Goal: Transaction & Acquisition: Book appointment/travel/reservation

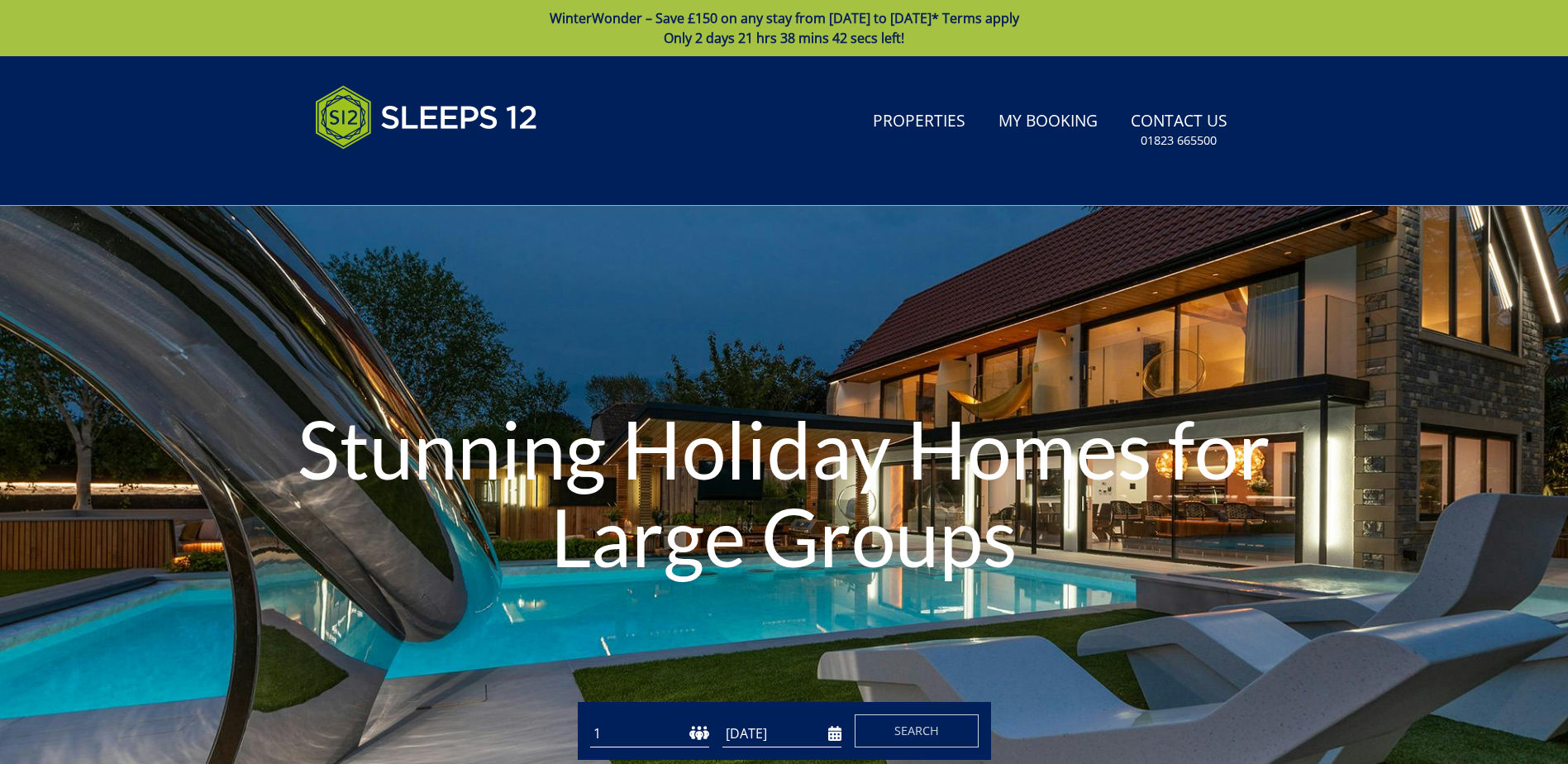
click at [701, 731] on select "1 2 3 4 5 6 7 8 9 10 11 12 13 14 15 16 17 18 19 20 21 22 23 24 25 26 27 28 29 3…" at bounding box center [650, 733] width 119 height 28
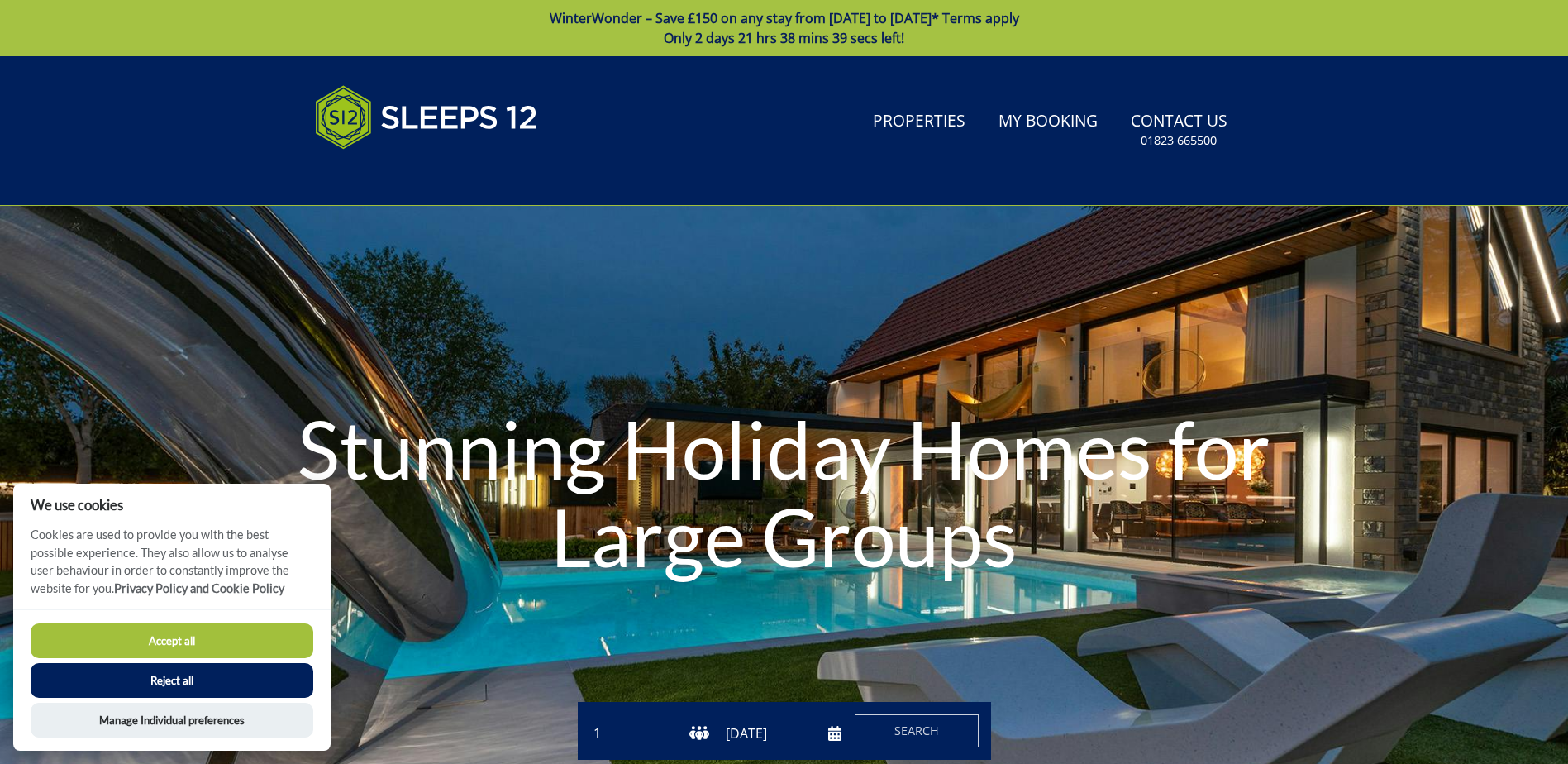
click at [257, 680] on button "Reject all" at bounding box center [172, 681] width 283 height 35
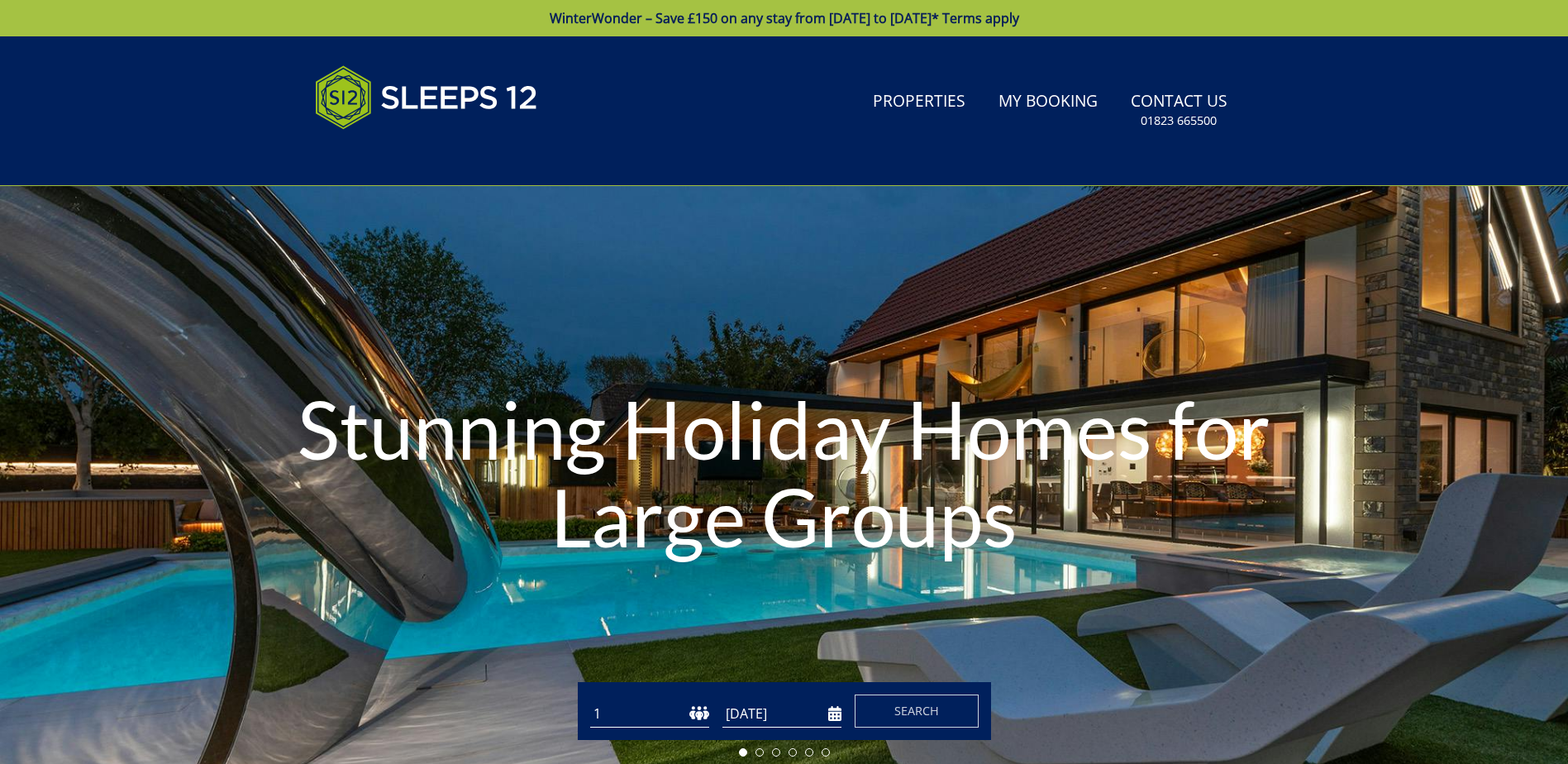
click at [660, 716] on select "1 2 3 4 5 6 7 8 9 10 11 12 13 14 15 16 17 18 19 20 21 22 23 24 25 26 27 28 29 3…" at bounding box center [650, 714] width 119 height 28
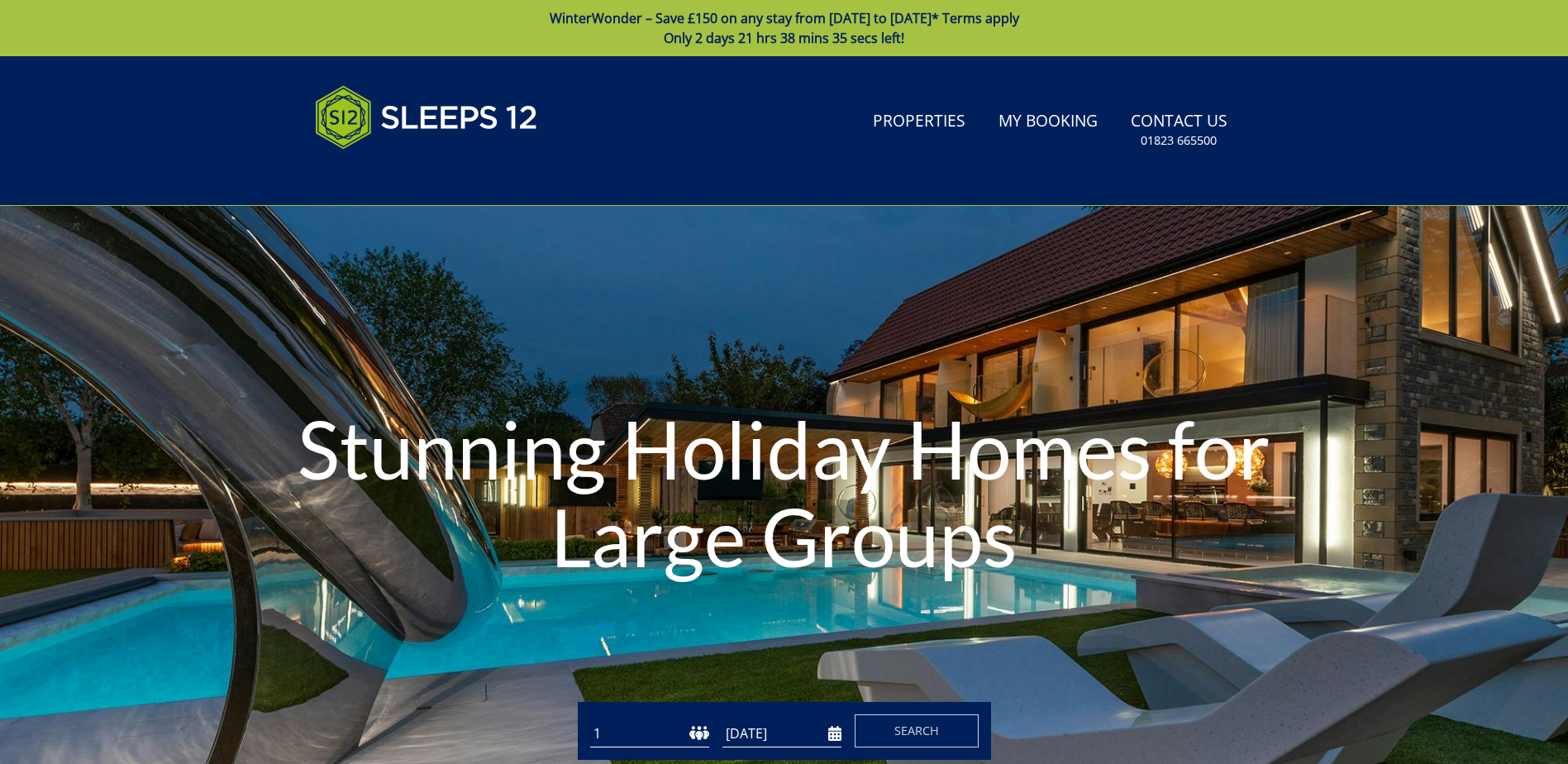
select select "8"
click at [591, 720] on select "1 2 3 4 5 6 7 8 9 10 11 12 13 14 15 16 17 18 19 20 21 22 23 24 25 26 27 28 29 3…" at bounding box center [650, 733] width 119 height 28
click at [834, 736] on input "[DATE]" at bounding box center [781, 733] width 119 height 28
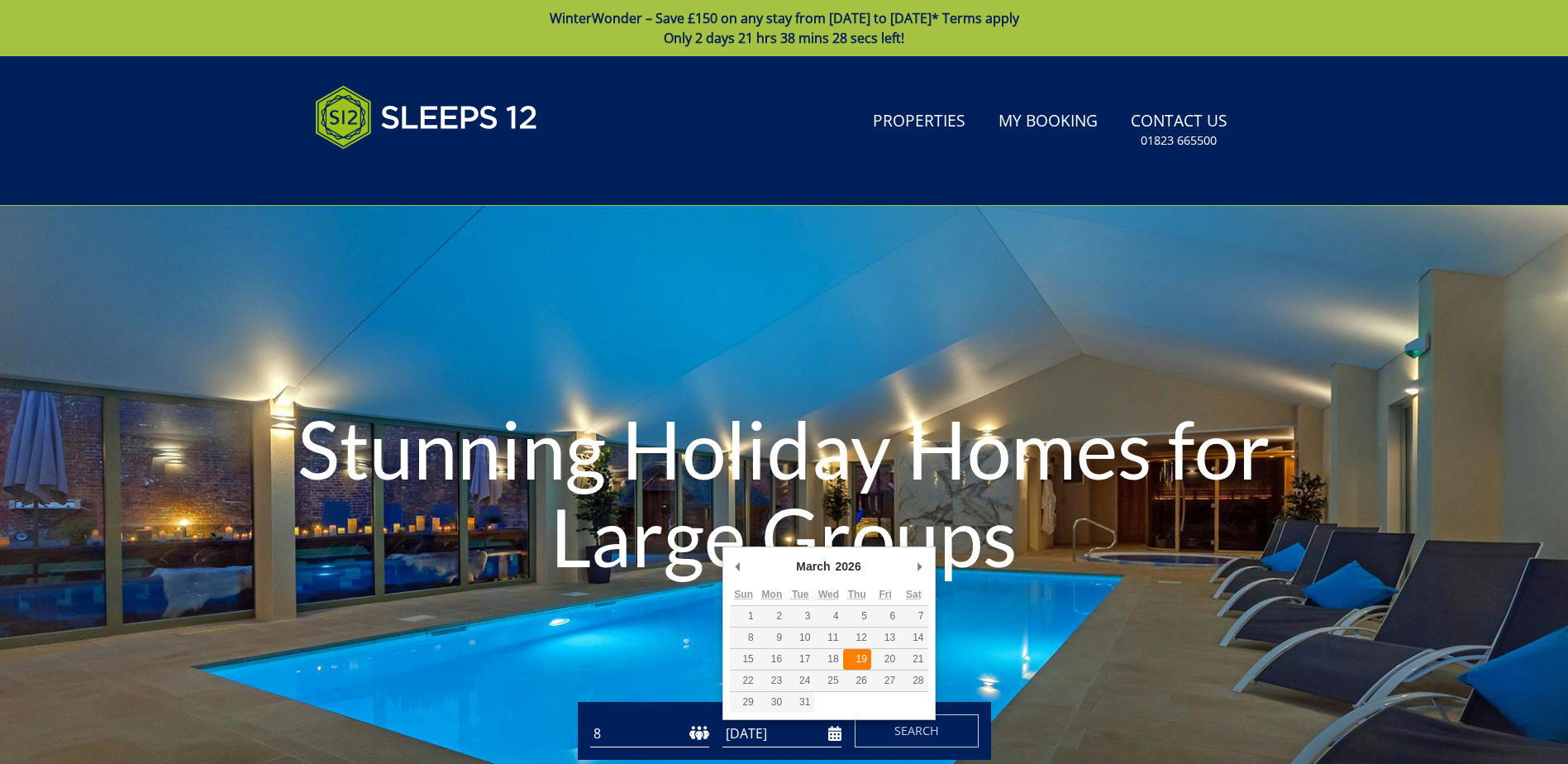
type input "[DATE]"
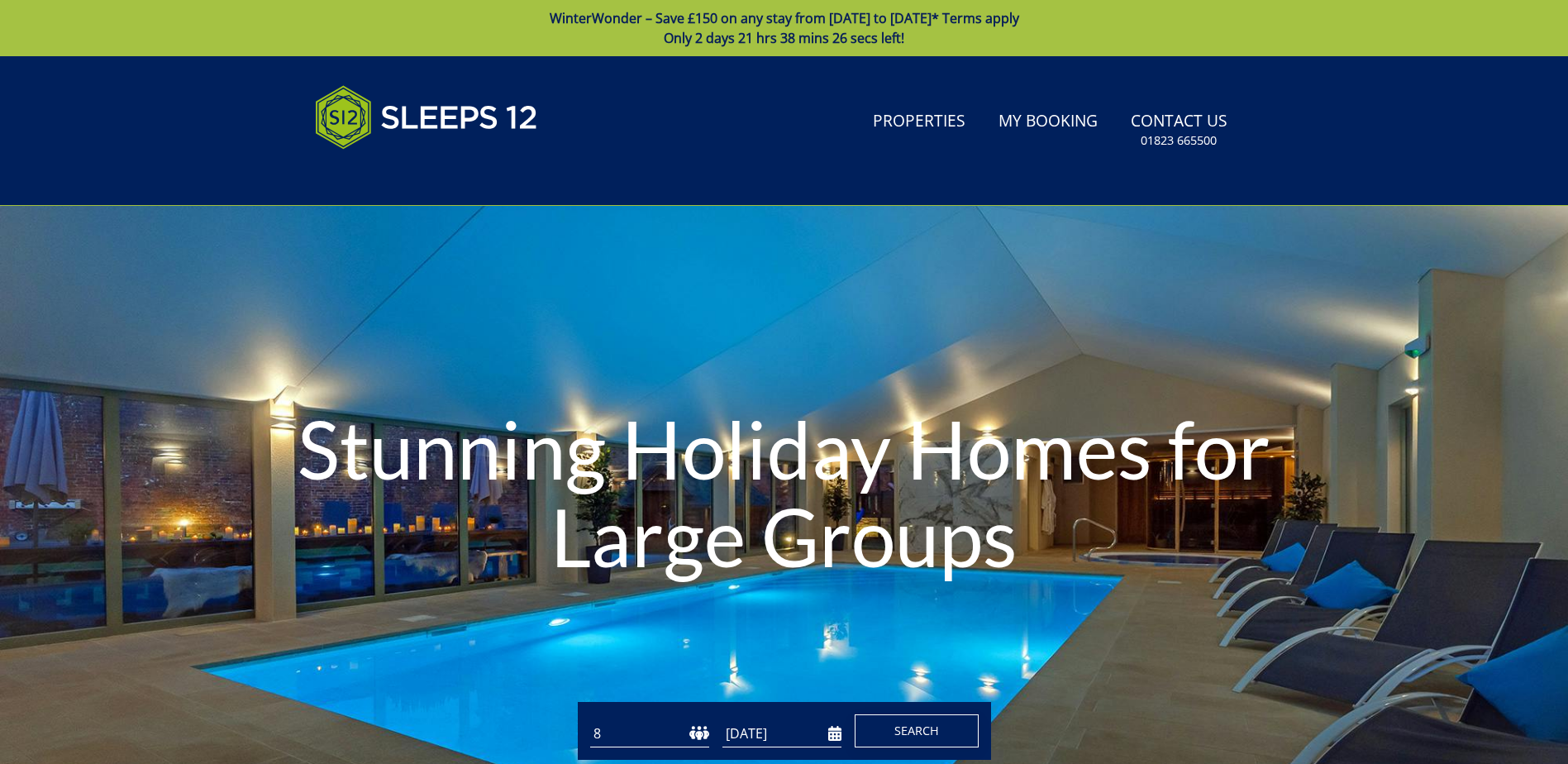
click at [910, 737] on span "Search" at bounding box center [917, 730] width 45 height 16
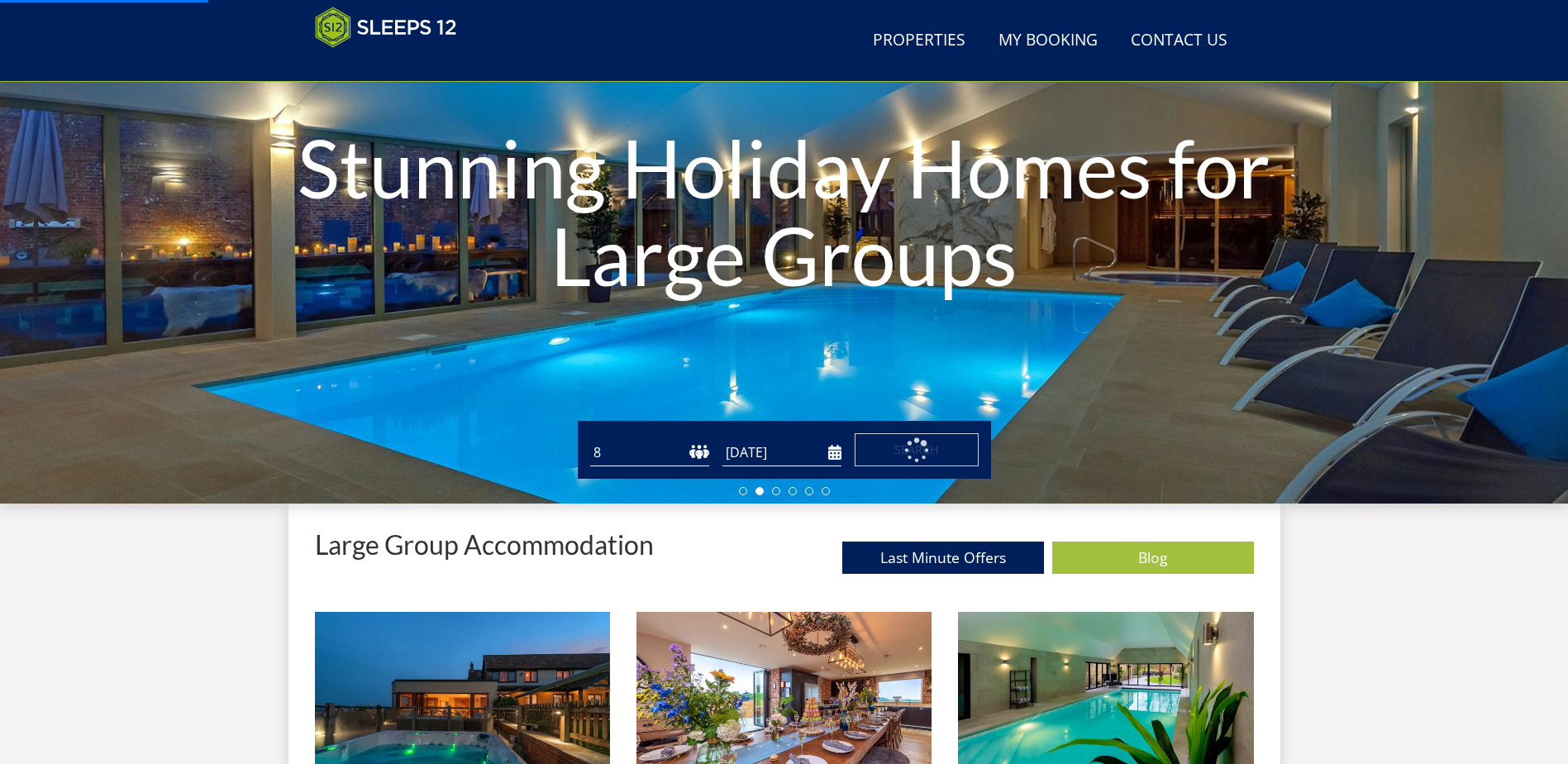
scroll to position [263, 0]
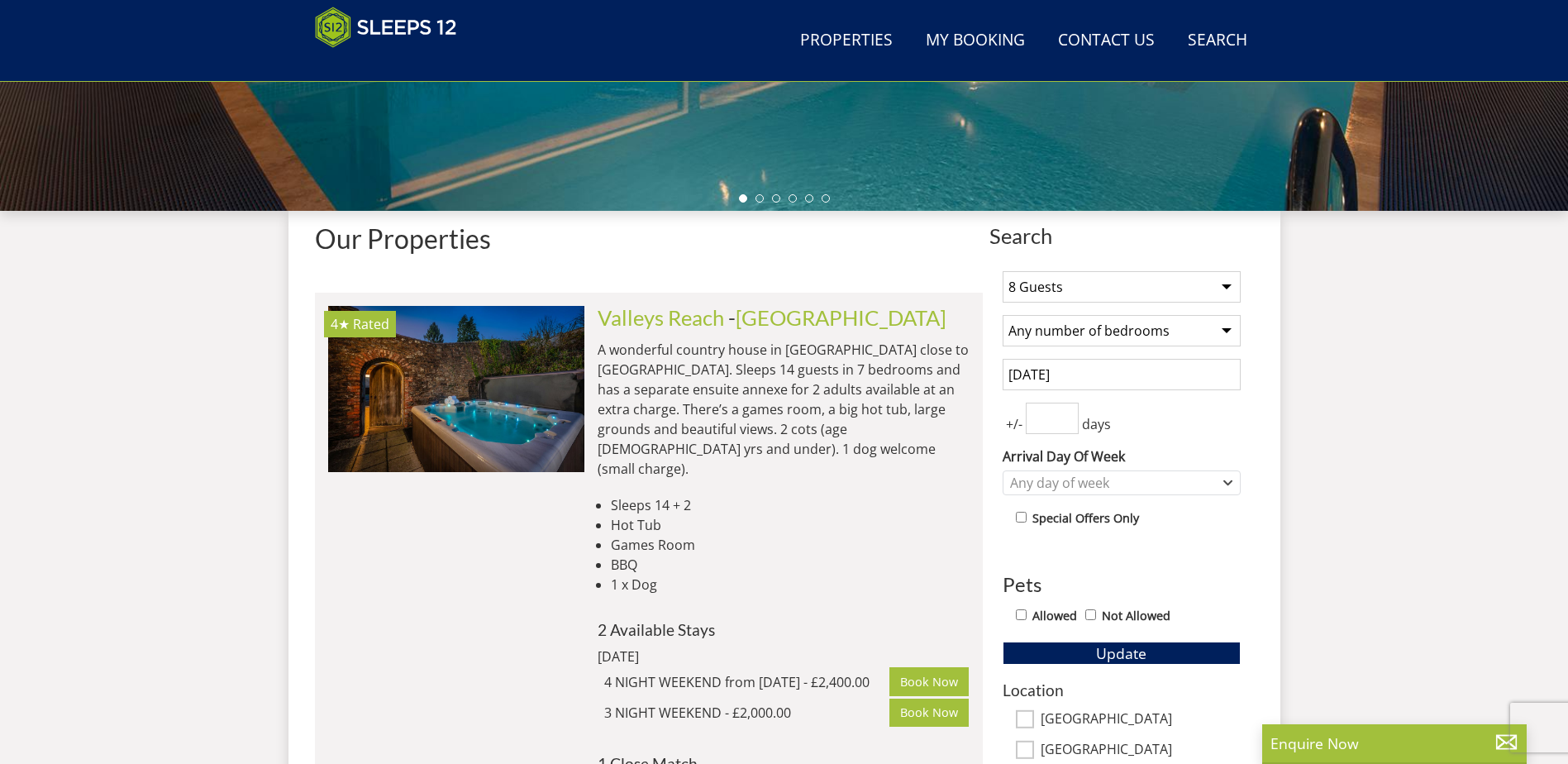
scroll to position [528, 0]
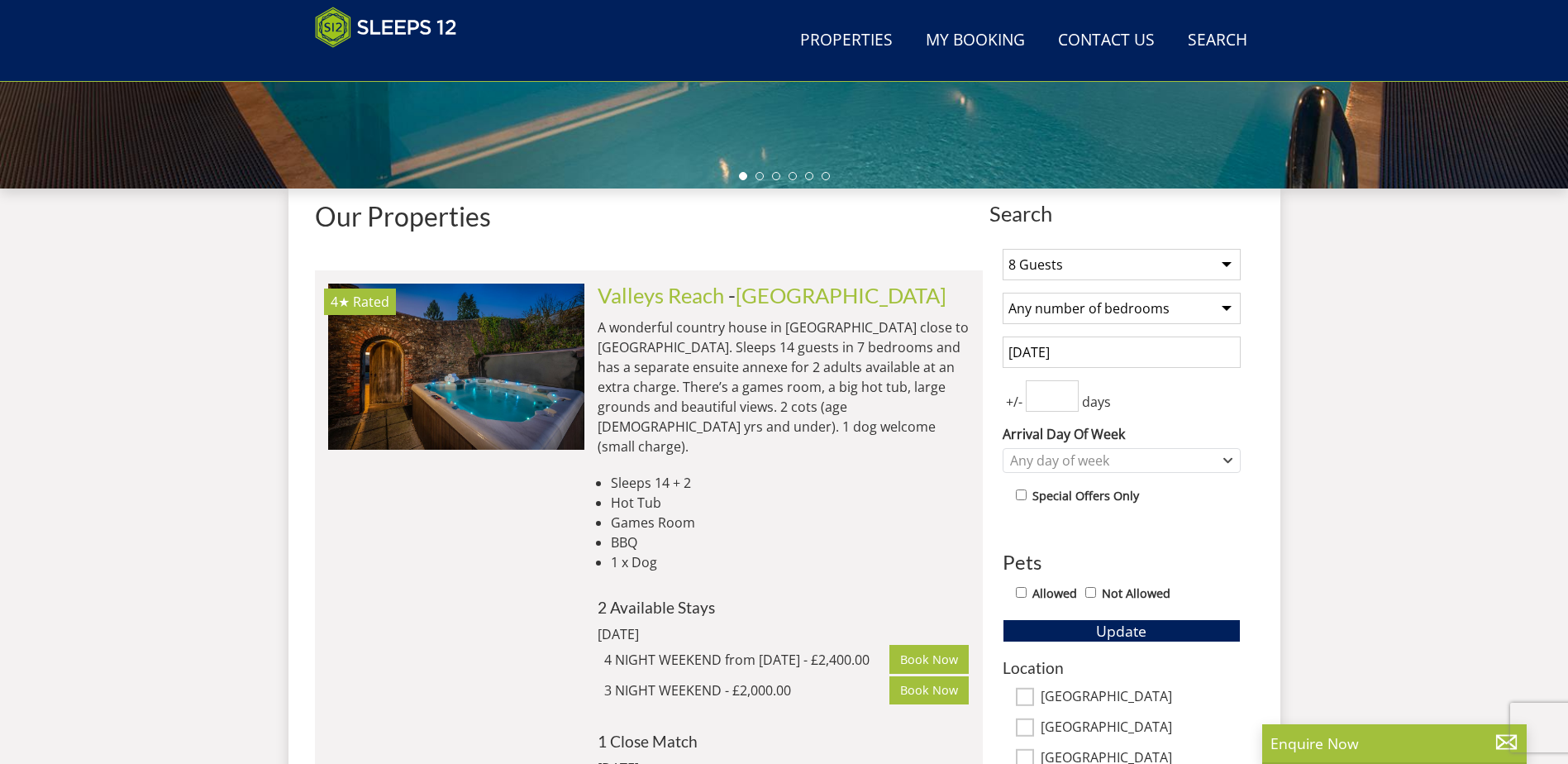
click at [1074, 395] on input "number" at bounding box center [1052, 396] width 53 height 32
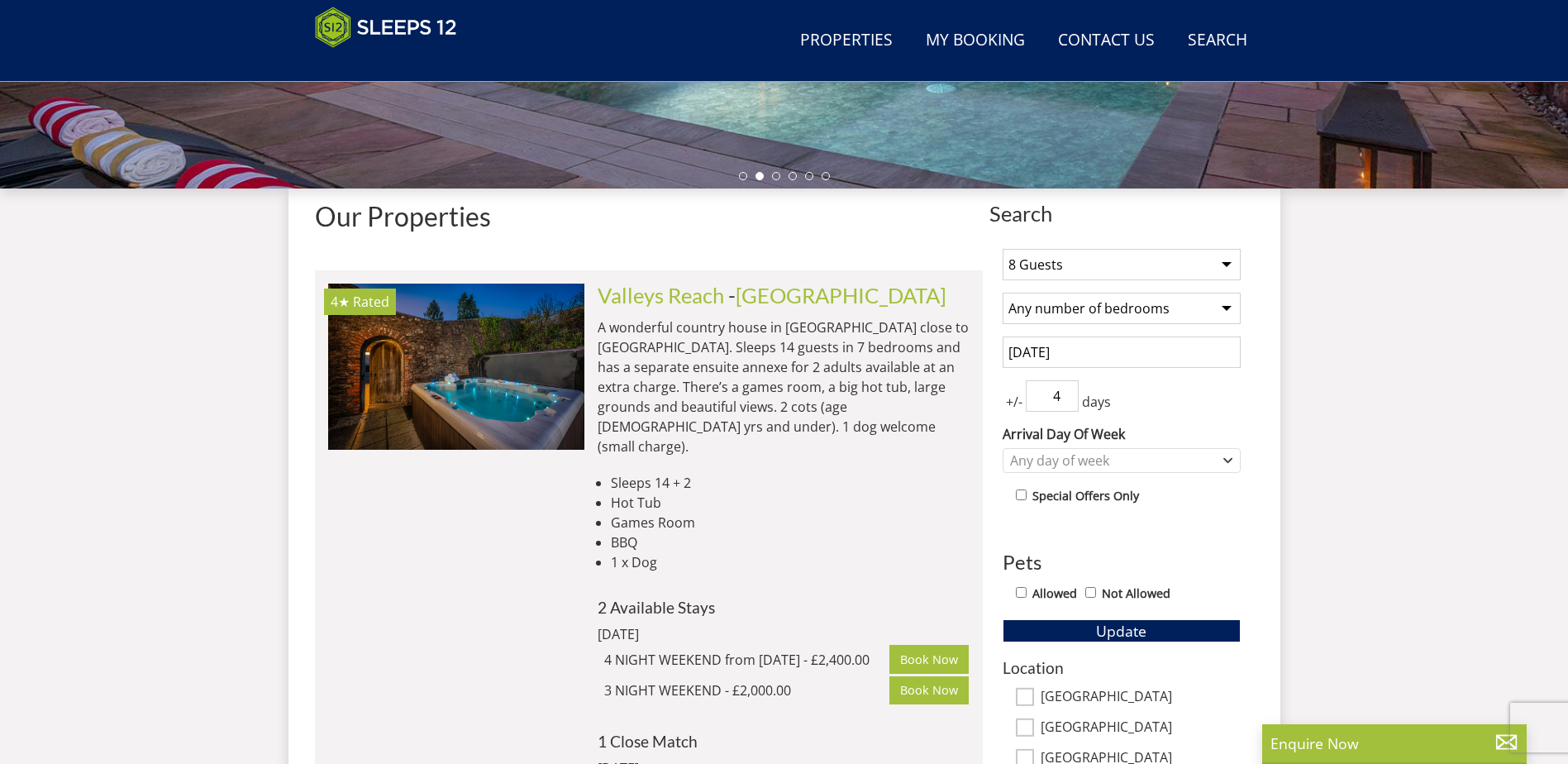
type input "4"
click at [1189, 395] on div "+/- 4 days" at bounding box center [1121, 396] width 238 height 32
click at [1189, 455] on div "Any day of week" at bounding box center [1113, 460] width 214 height 18
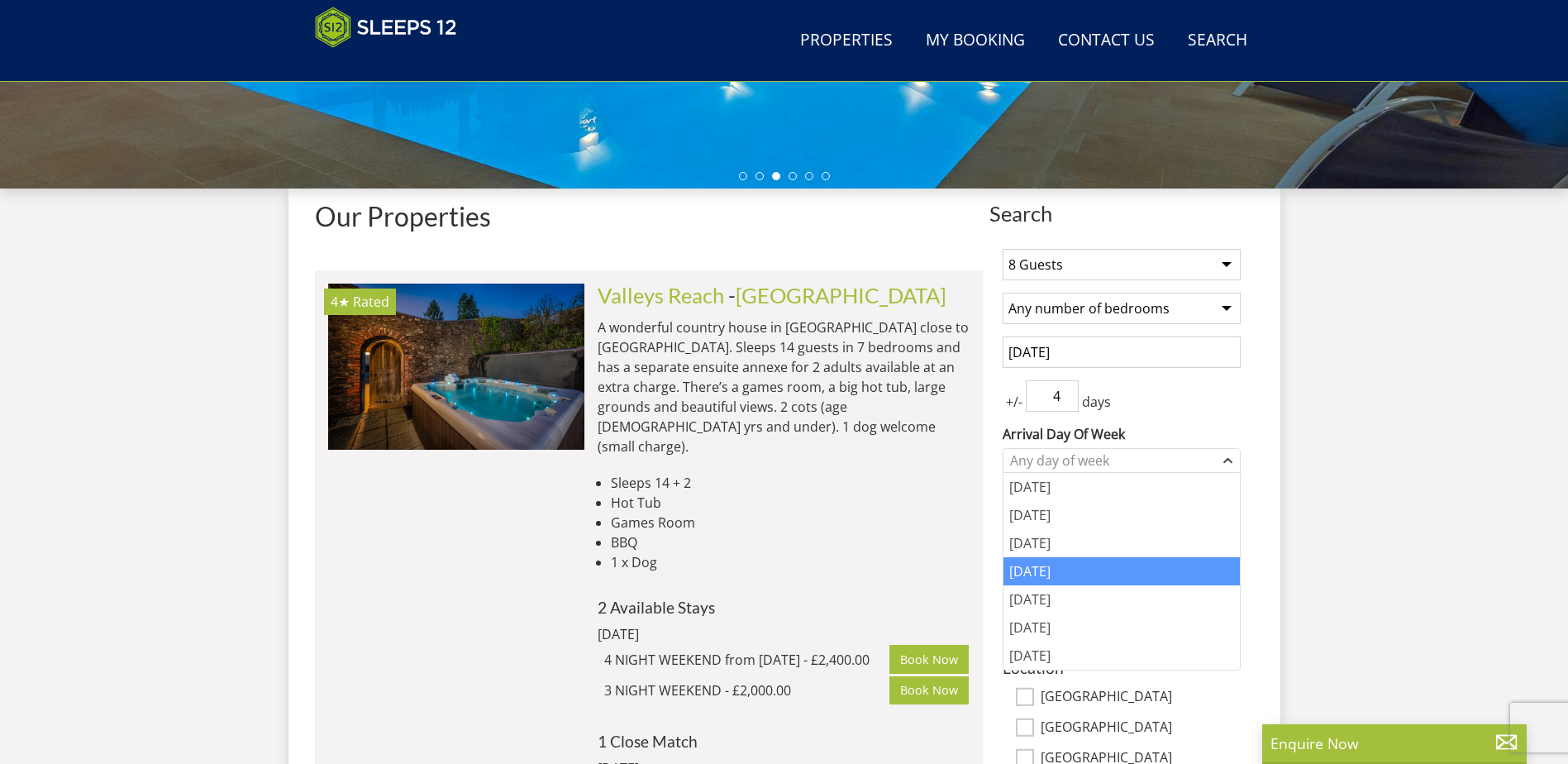
click at [1073, 576] on div "[DATE]" at bounding box center [1121, 571] width 236 height 28
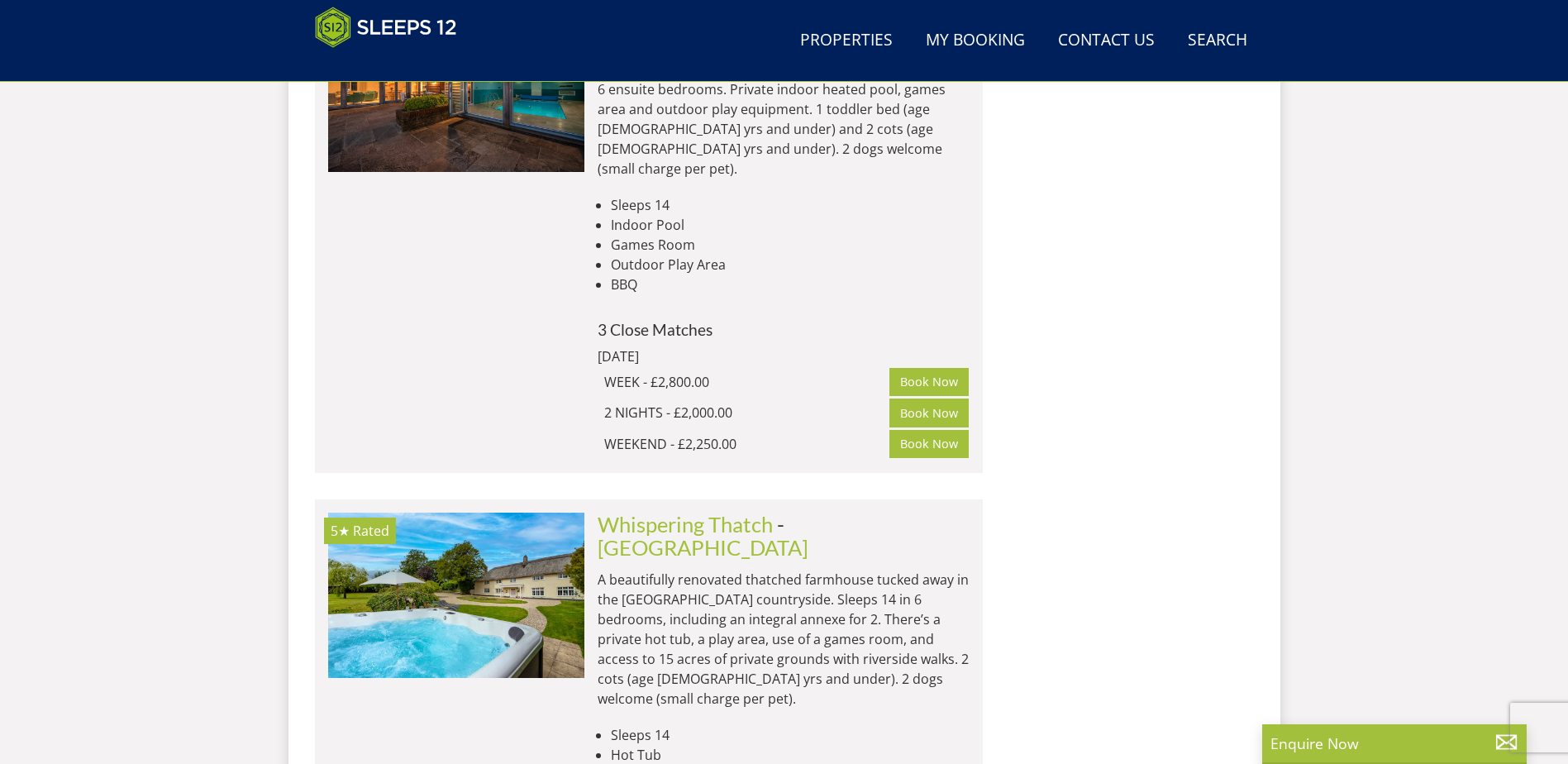
scroll to position [5735, 0]
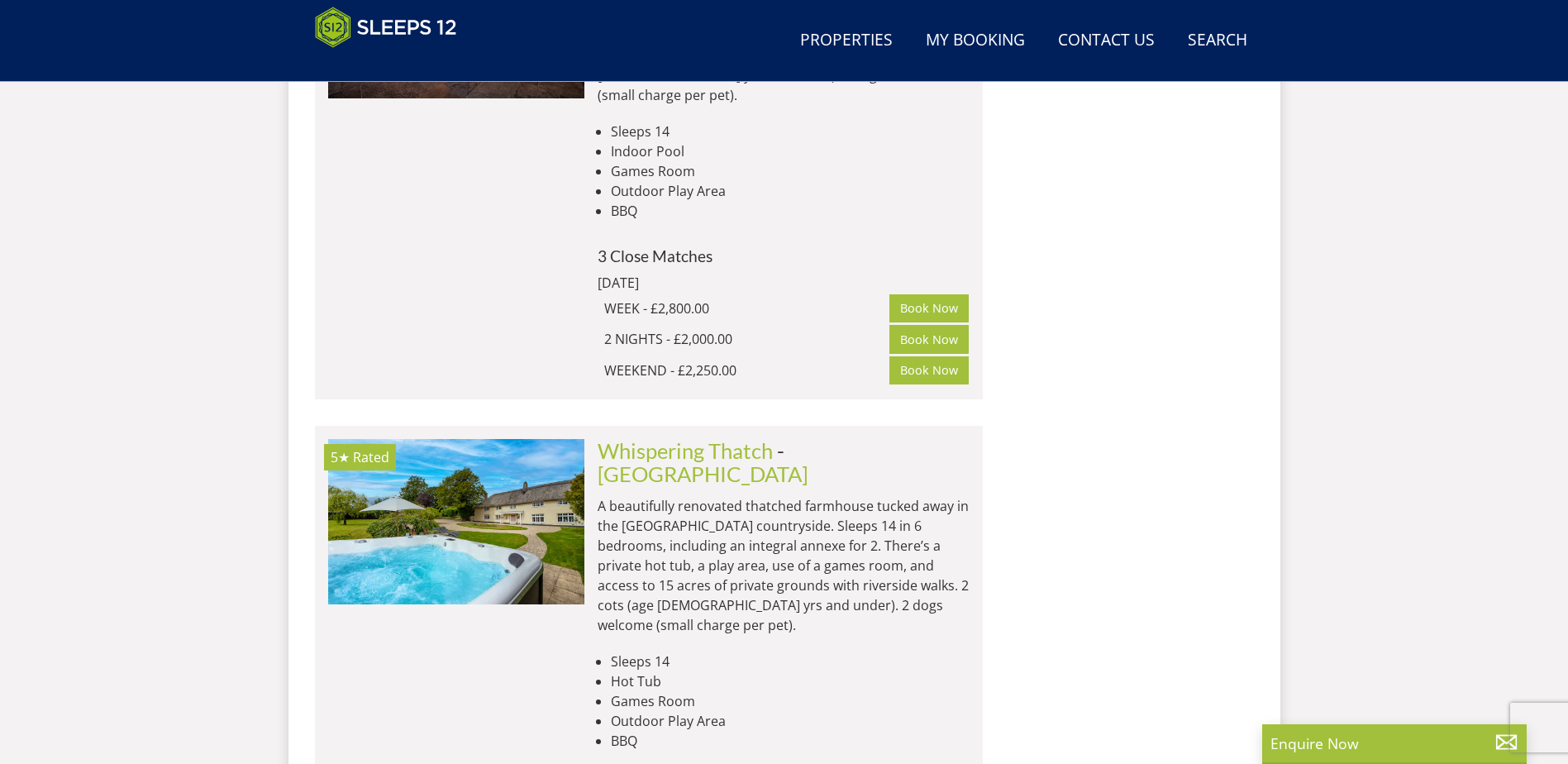
drag, startPoint x: 1033, startPoint y: 456, endPoint x: 908, endPoint y: 596, distance: 187.7
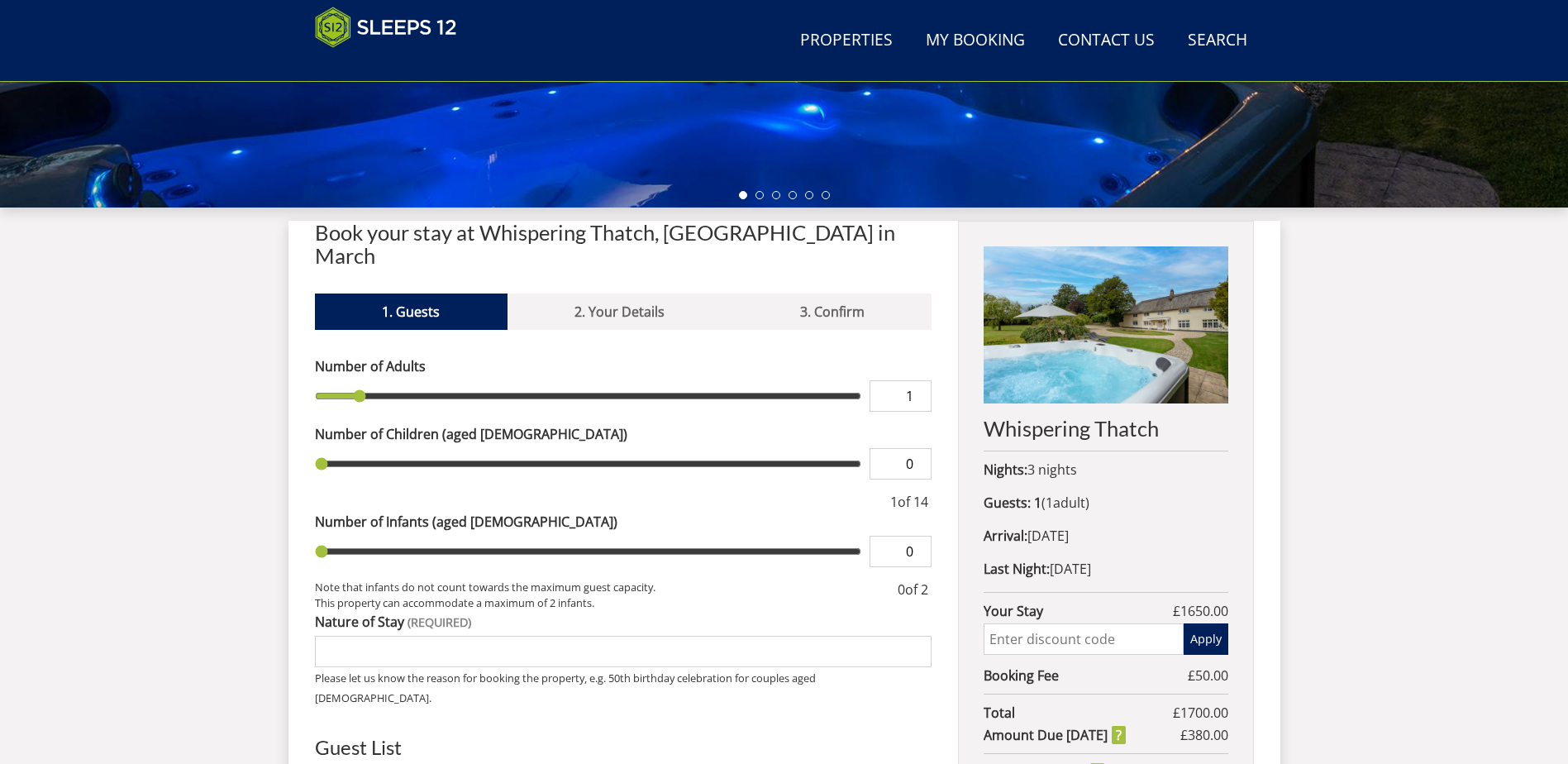
scroll to position [515, 0]
